Goal: Task Accomplishment & Management: Manage account settings

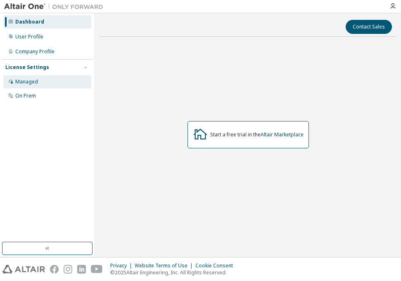
click at [47, 78] on div "Managed" at bounding box center [47, 81] width 88 height 13
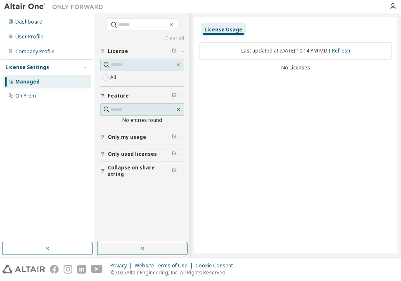
click at [146, 150] on button "Only used licenses" at bounding box center [142, 154] width 84 height 18
click at [31, 4] on img at bounding box center [55, 6] width 103 height 8
